Goal: Connect with others: Connect with others

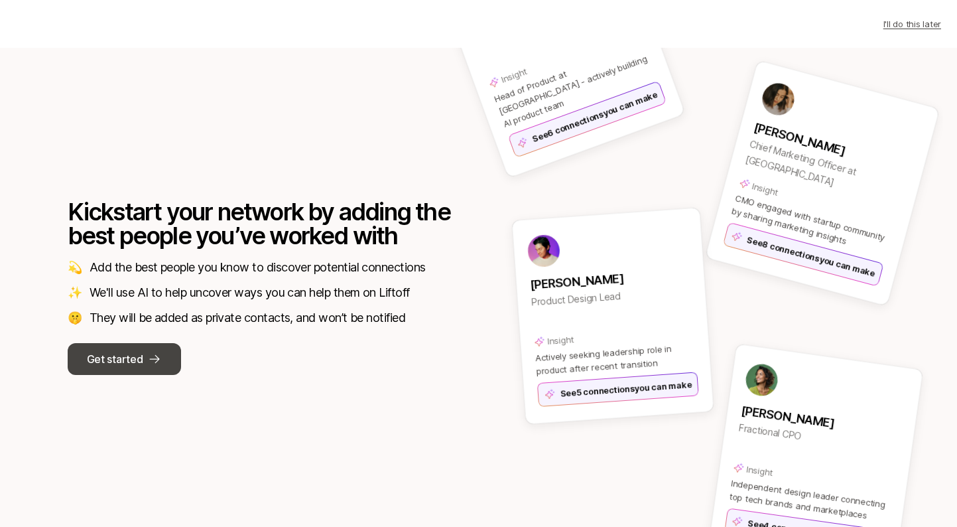
click at [127, 355] on p "Get started" at bounding box center [115, 358] width 56 height 17
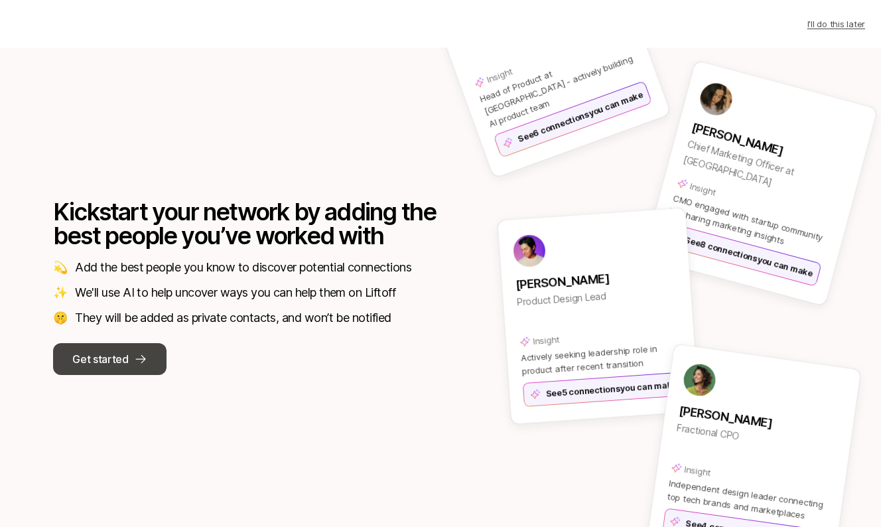
click at [114, 356] on p "Get started" at bounding box center [100, 358] width 56 height 17
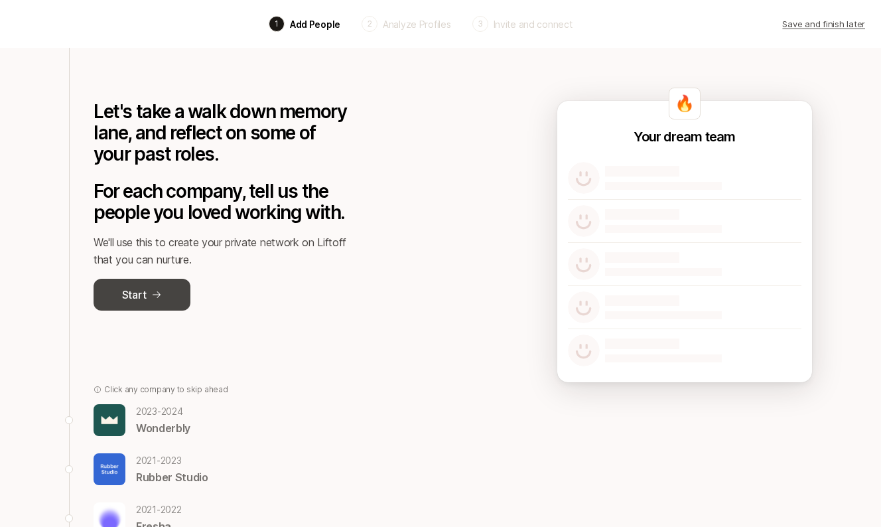
click at [157, 292] on icon at bounding box center [156, 294] width 11 height 11
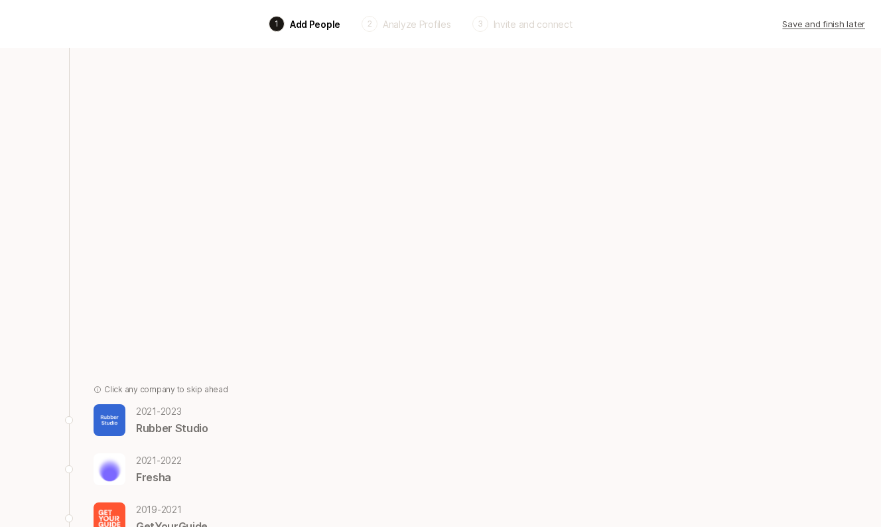
click at [156, 292] on div "Let's take a walk down memory lane, and reflect on some of your past roles. For…" at bounding box center [214, 427] width 290 height 758
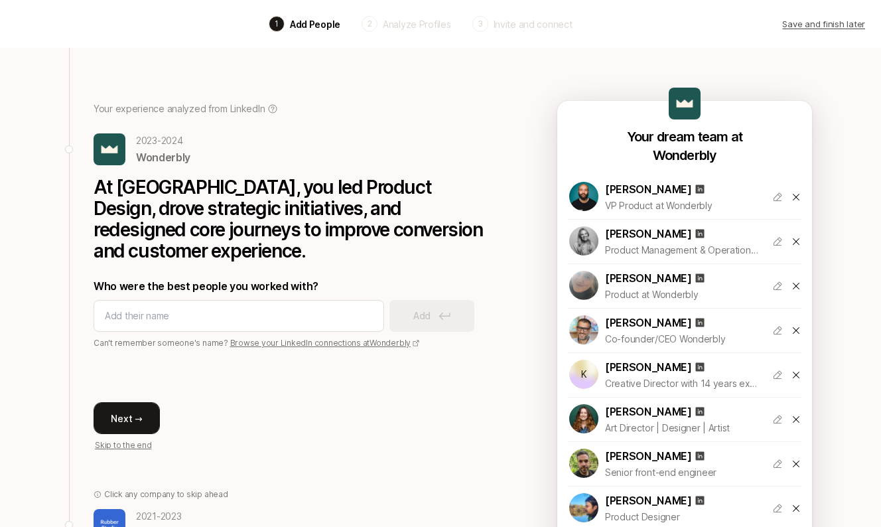
click at [130, 418] on button "Next →" at bounding box center [127, 418] width 66 height 32
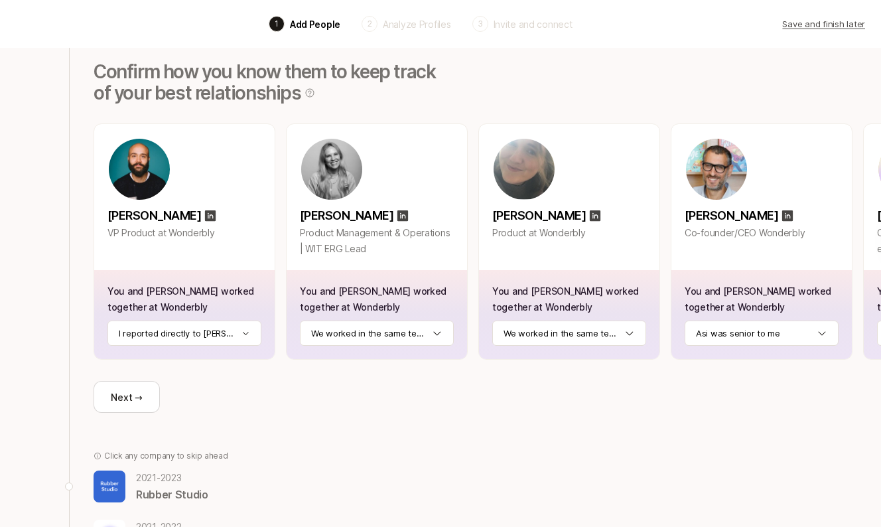
scroll to position [26, 0]
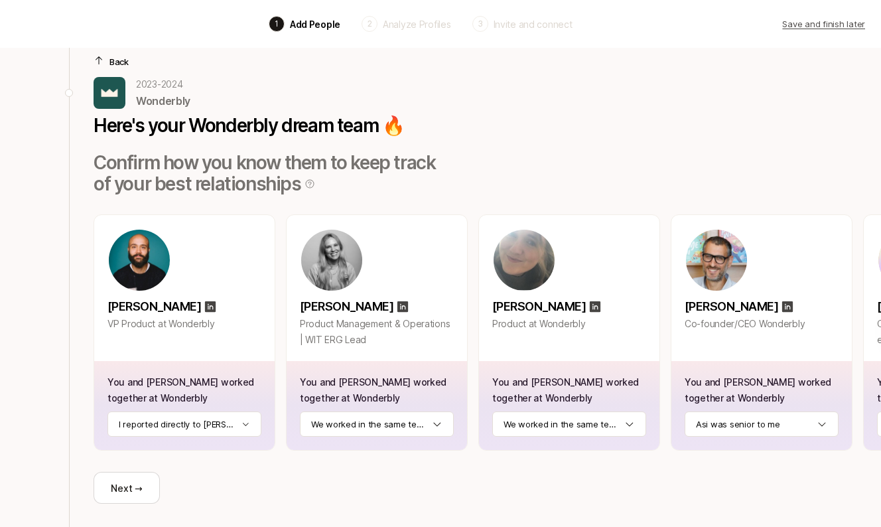
click at [107, 57] on div "Back" at bounding box center [518, 61] width 849 height 13
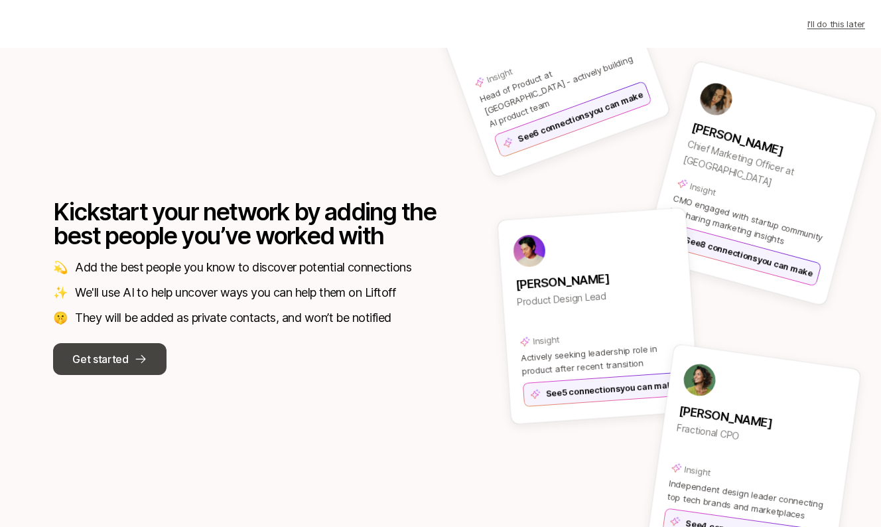
click at [121, 362] on p "Get started" at bounding box center [100, 358] width 56 height 17
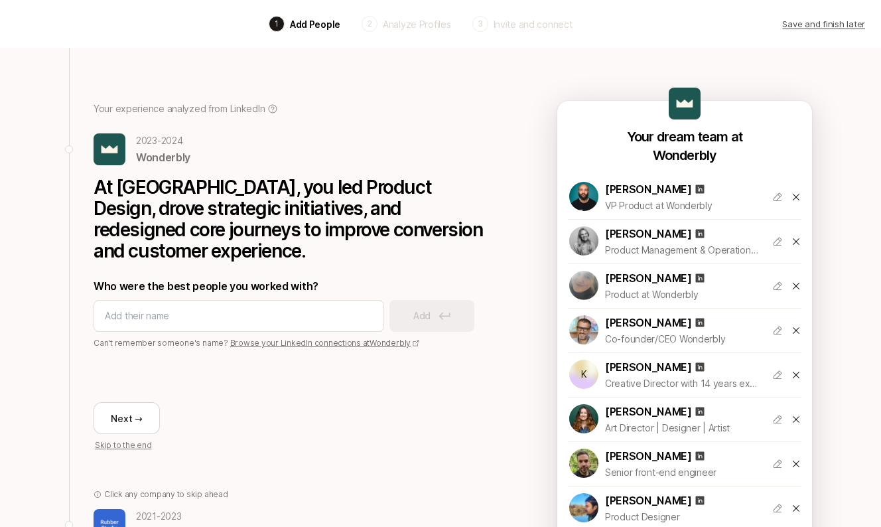
click at [833, 23] on p "Save and finish later" at bounding box center [823, 23] width 83 height 13
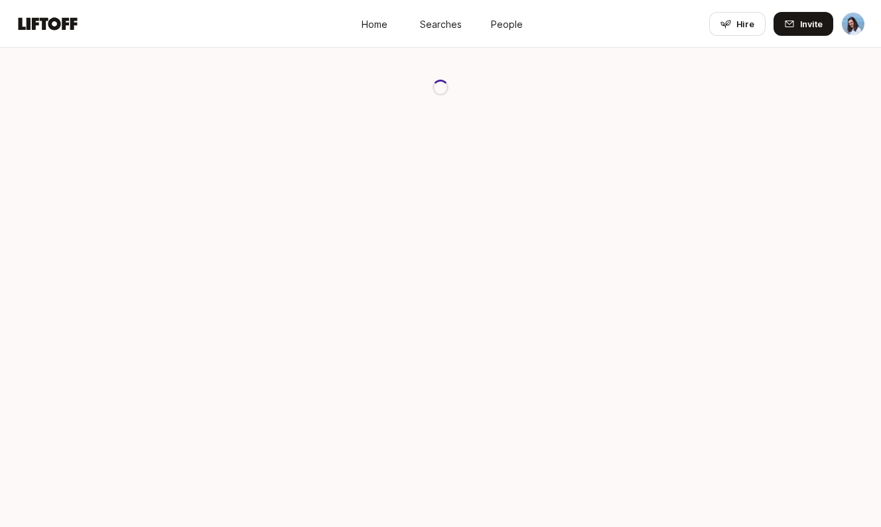
click at [47, 15] on icon at bounding box center [48, 24] width 64 height 19
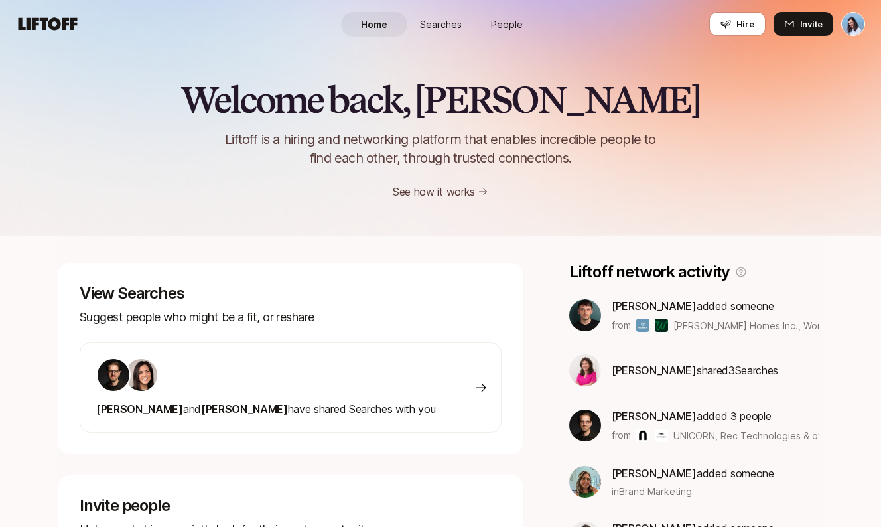
click at [494, 15] on link "People" at bounding box center [507, 24] width 66 height 25
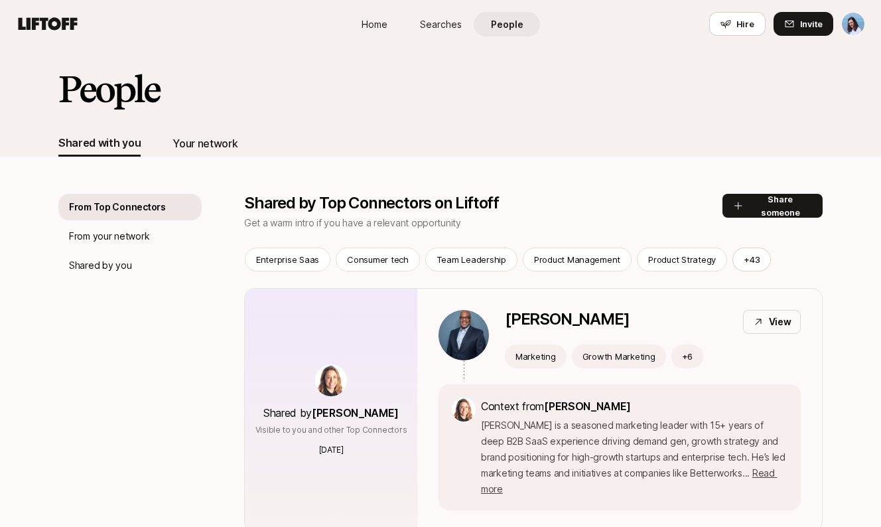
click at [214, 145] on div "Your network" at bounding box center [204, 143] width 65 height 17
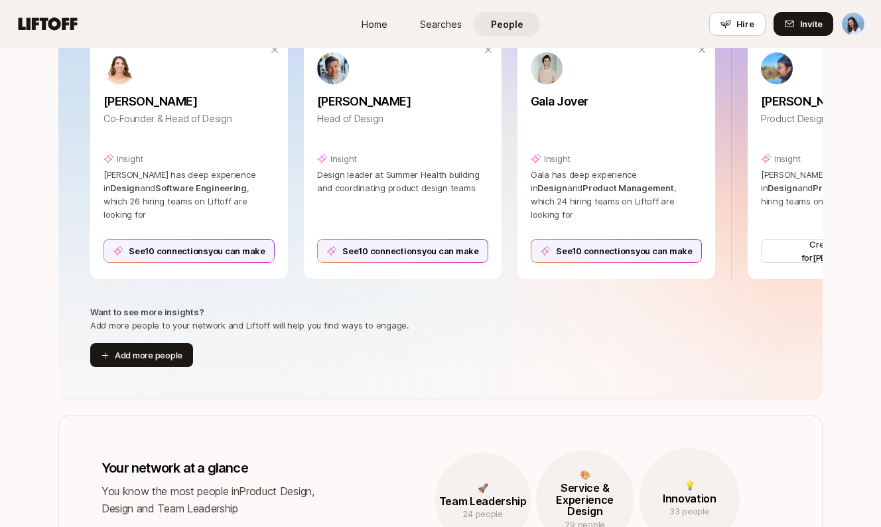
scroll to position [402, 0]
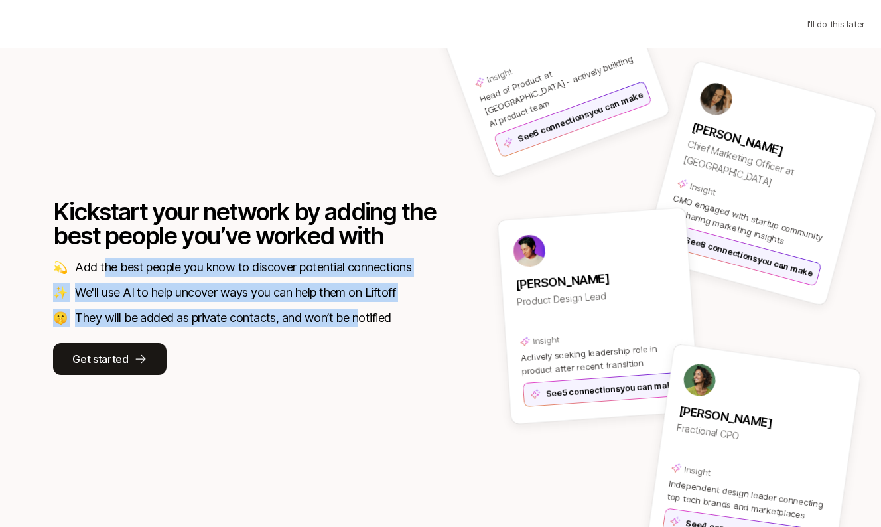
drag, startPoint x: 104, startPoint y: 269, endPoint x: 365, endPoint y: 320, distance: 265.7
click at [365, 320] on div "💫 Add the best people you know to discover potential connections ✨ We'll use AI…" at bounding box center [245, 292] width 385 height 69
click at [369, 320] on p "They will be added as private contacts, and won’t be notified" at bounding box center [233, 317] width 316 height 19
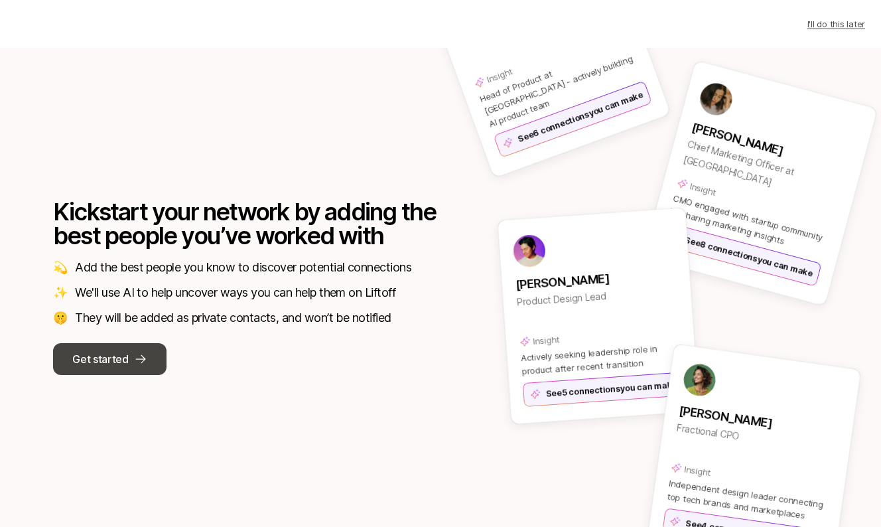
click at [111, 365] on p "Get started" at bounding box center [100, 358] width 56 height 17
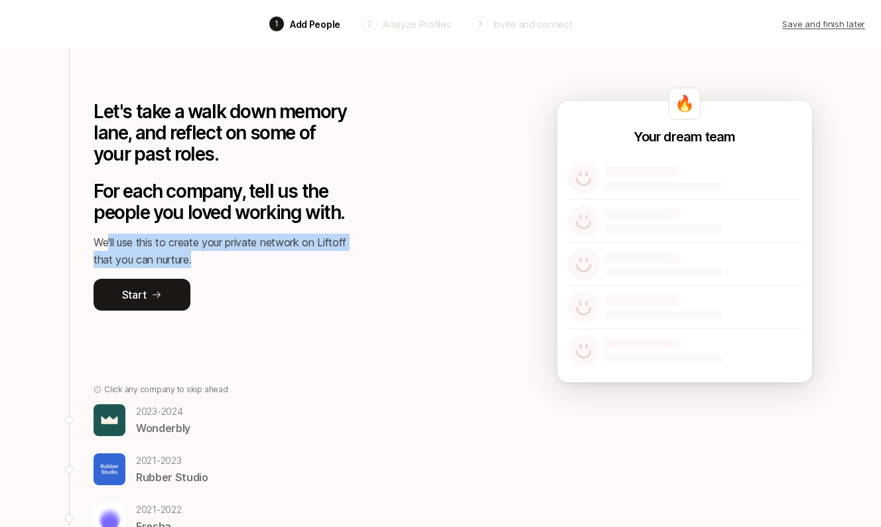
drag, startPoint x: 106, startPoint y: 242, endPoint x: 306, endPoint y: 257, distance: 200.2
click at [302, 256] on p "We'll use this to create your private network on Liftoff that you can nurture." at bounding box center [221, 251] width 255 height 34
click at [308, 257] on p "We'll use this to create your private network on Liftoff that you can nurture." at bounding box center [221, 251] width 255 height 34
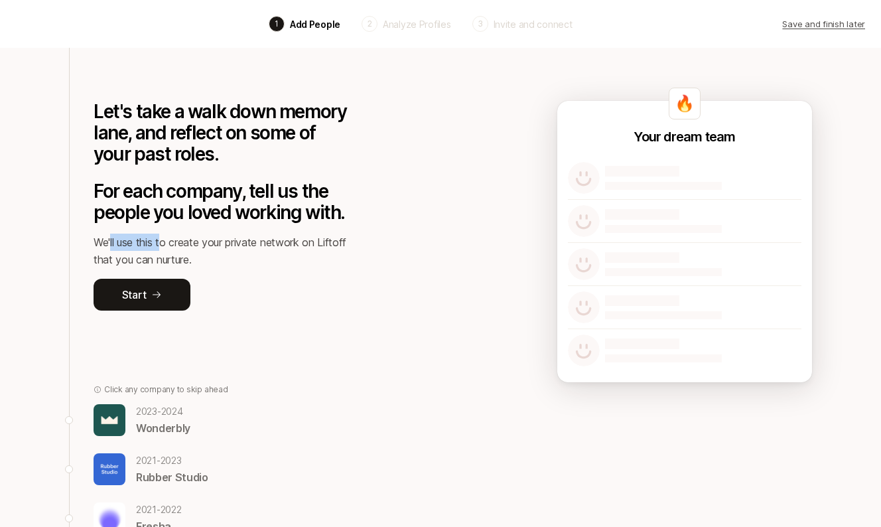
drag, startPoint x: 111, startPoint y: 239, endPoint x: 225, endPoint y: 254, distance: 115.1
click at [182, 248] on p "We'll use this to create your private network on Liftoff that you can nurture." at bounding box center [221, 251] width 255 height 34
click at [229, 254] on p "We'll use this to create your private network on Liftoff that you can nurture." at bounding box center [221, 251] width 255 height 34
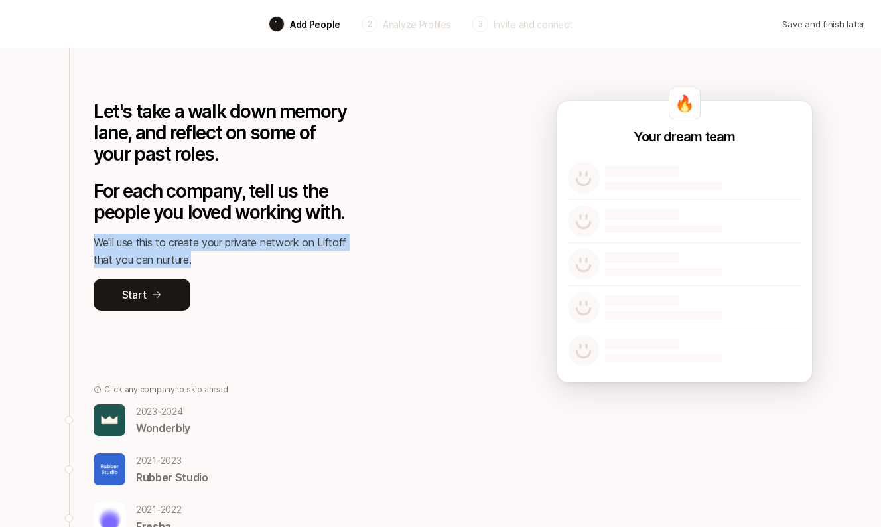
drag, startPoint x: 239, startPoint y: 261, endPoint x: 81, endPoint y: 239, distance: 160.1
click at [81, 239] on div "Let's take a walk down memory lane, and reflect on some of your past roles. For…" at bounding box center [214, 451] width 290 height 807
click at [120, 243] on p "We'll use this to create your private network on Liftoff that you can nurture." at bounding box center [221, 251] width 255 height 34
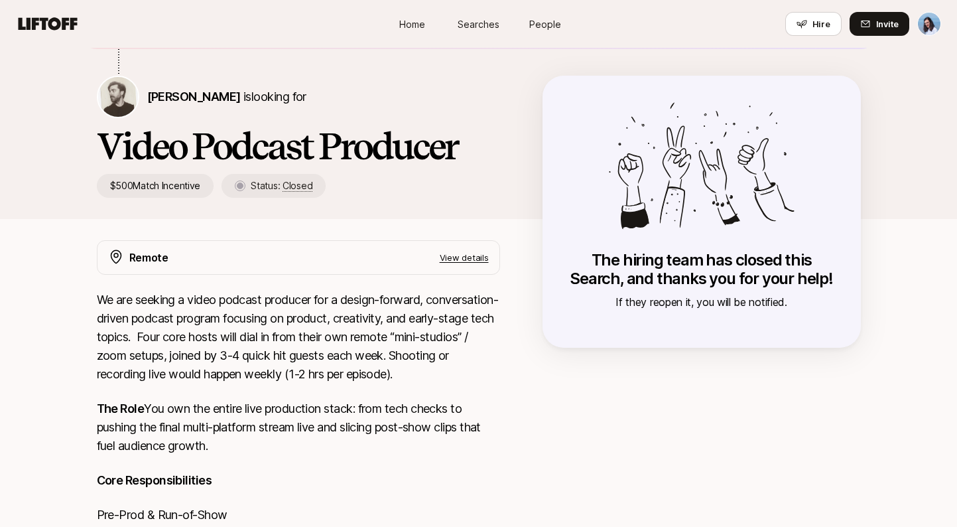
scroll to position [340, 0]
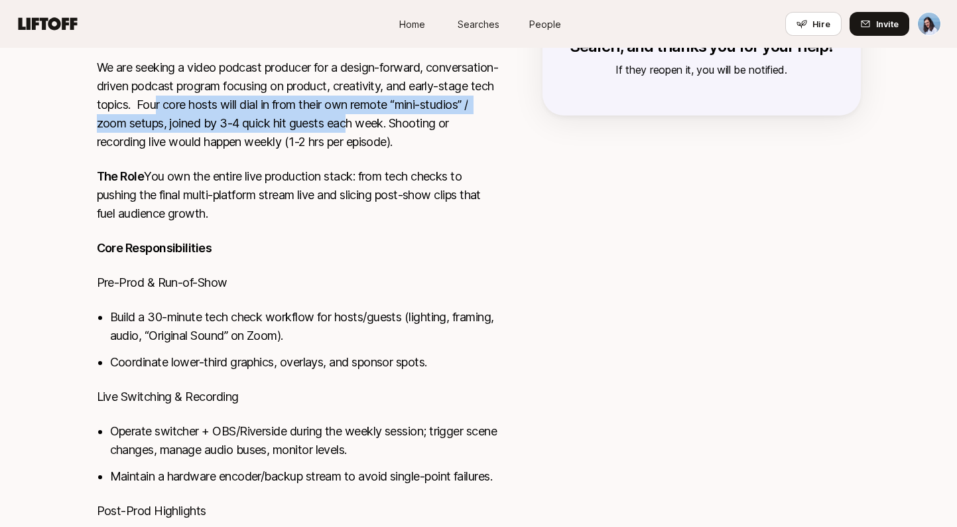
drag, startPoint x: 254, startPoint y: 106, endPoint x: 443, endPoint y: 129, distance: 190.5
click at [440, 129] on p "We are seeking a video podcast producer for a design-forward, conversation-driv…" at bounding box center [298, 104] width 403 height 93
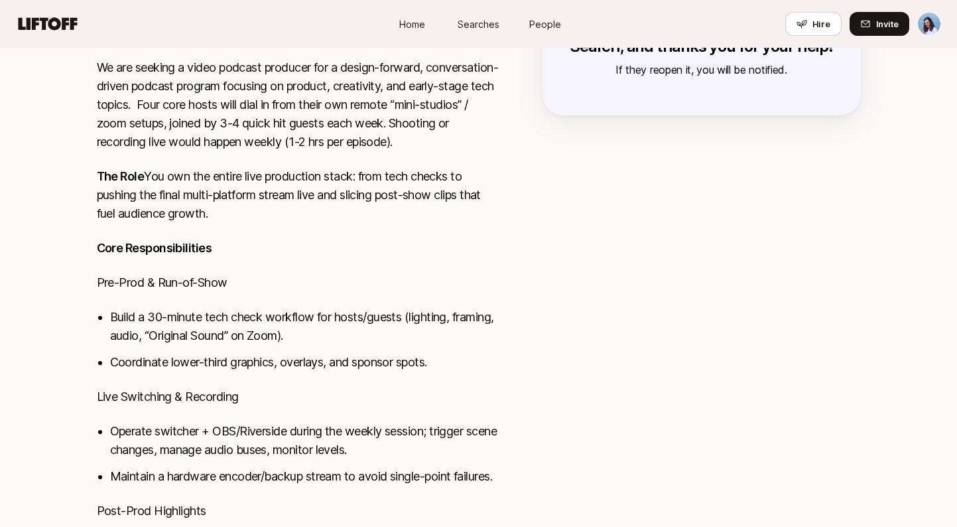
click at [456, 127] on p "We are seeking a video podcast producer for a design-forward, conversation-driv…" at bounding box center [298, 104] width 403 height 93
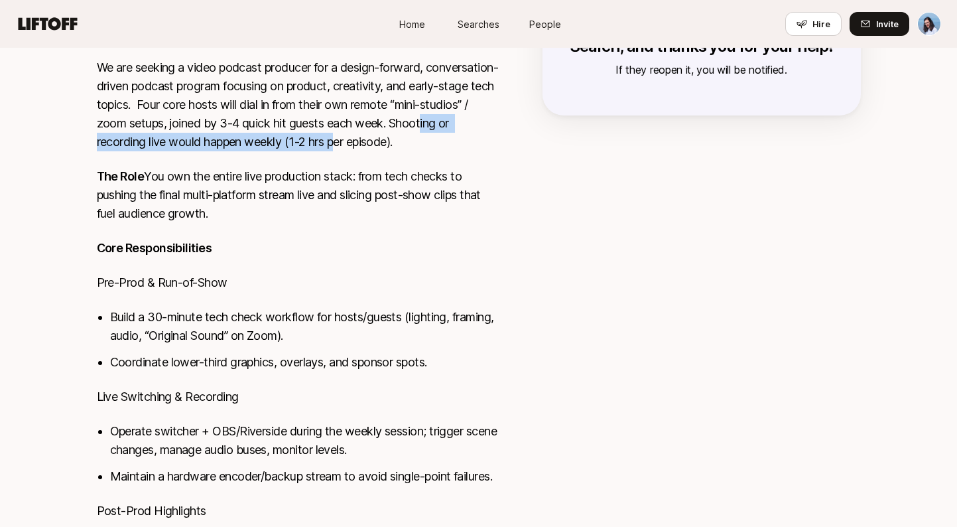
drag, startPoint x: 127, startPoint y: 138, endPoint x: 422, endPoint y: 139, distance: 295.2
click at [411, 139] on p "We are seeking a video podcast producer for a design-forward, conversation-driv…" at bounding box center [298, 104] width 403 height 93
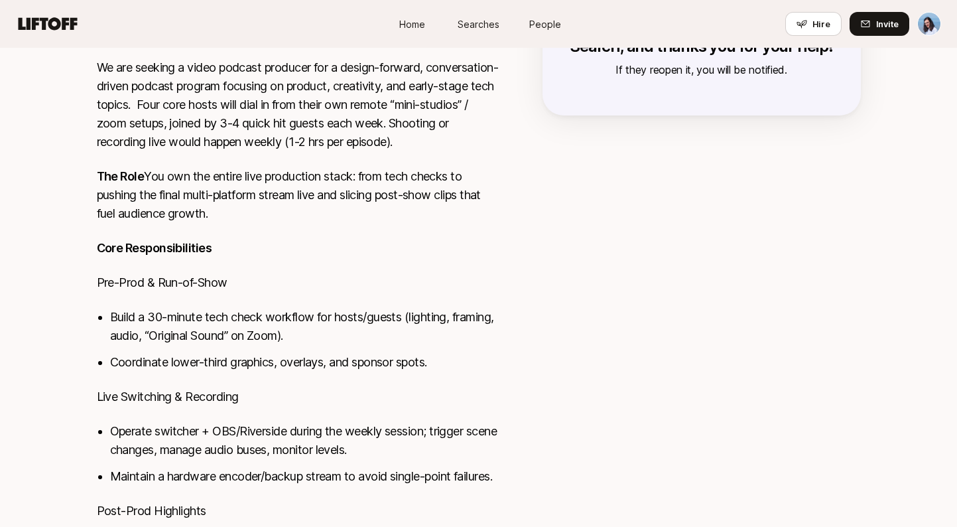
click at [431, 139] on p "We are seeking a video podcast producer for a design-forward, conversation-driv…" at bounding box center [298, 104] width 403 height 93
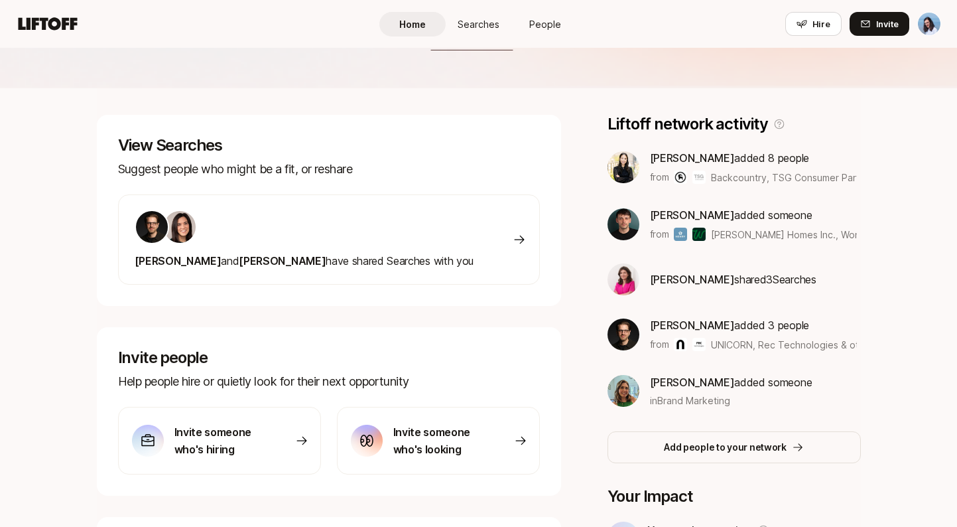
scroll to position [159, 0]
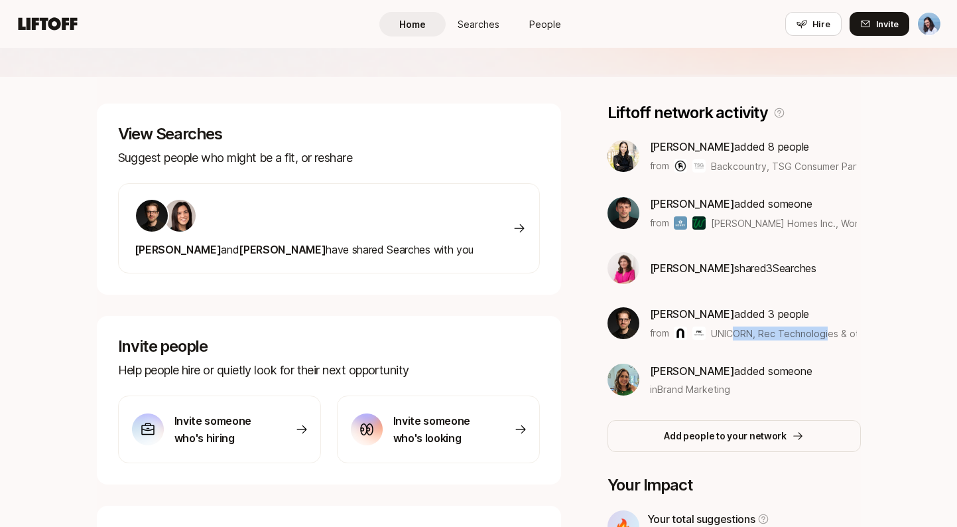
drag, startPoint x: 750, startPoint y: 331, endPoint x: 838, endPoint y: 334, distance: 88.3
click at [833, 333] on span "UNICORN, Rec Technologies & others" at bounding box center [794, 333] width 167 height 11
click at [852, 334] on span "UNICORN, Rec Technologies & others" at bounding box center [794, 333] width 167 height 11
click at [630, 323] on img at bounding box center [624, 323] width 32 height 32
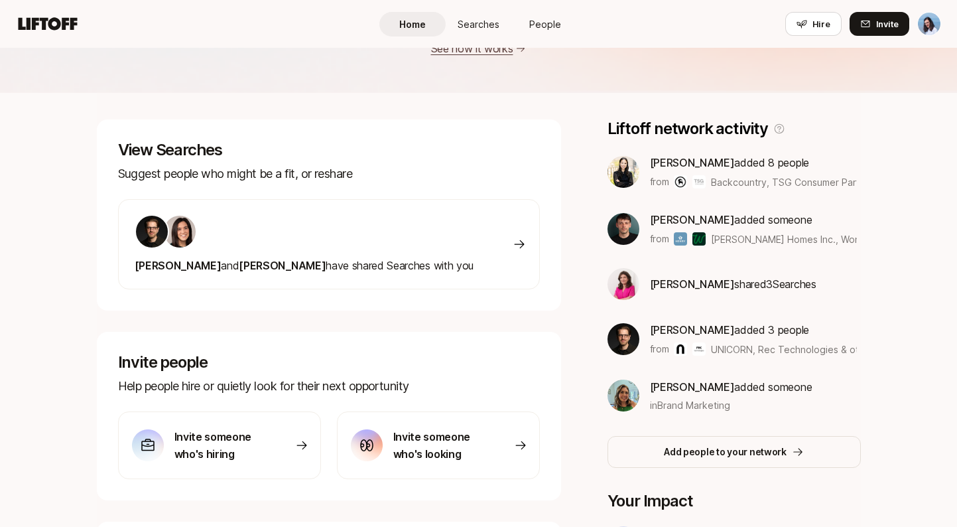
scroll to position [0, 0]
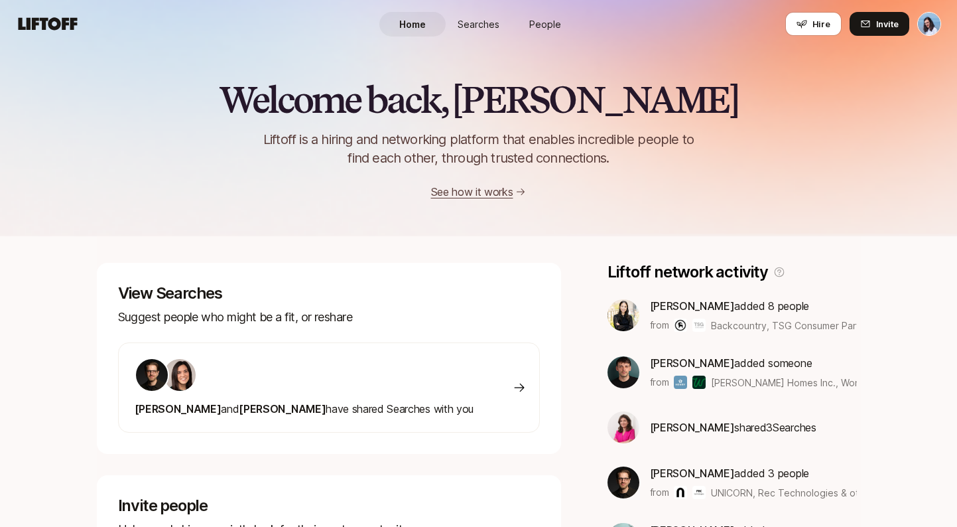
click at [544, 18] on span "People" at bounding box center [545, 24] width 32 height 14
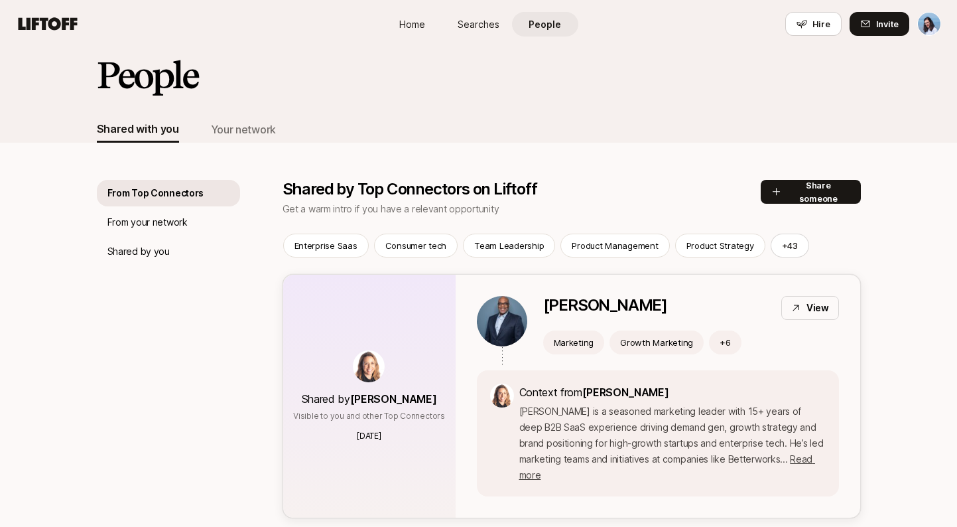
scroll to position [183, 0]
